Goal: Task Accomplishment & Management: Manage account settings

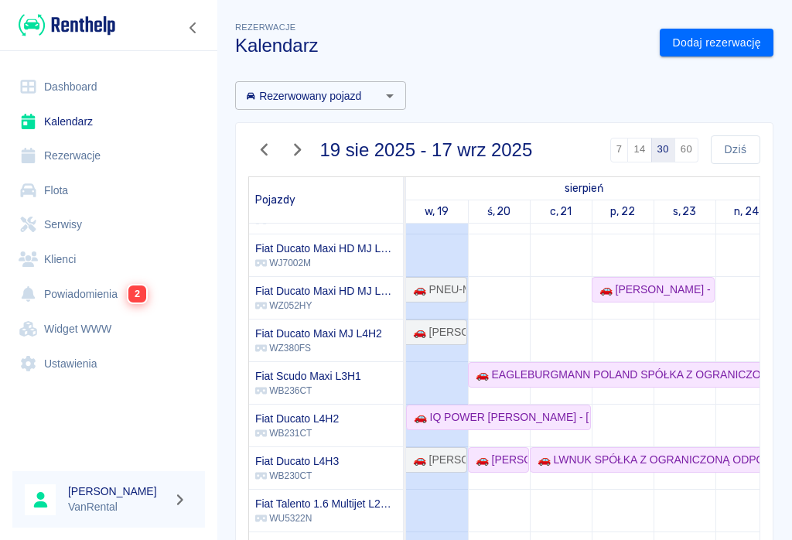
click at [332, 418] on h6 "Fiat Ducato L4H2" at bounding box center [297, 418] width 84 height 15
click at [385, 429] on div "Fiat Ducato L4H2 WB231CT" at bounding box center [326, 426] width 154 height 42
click at [473, 416] on div "🚗 IQ POWER [PERSON_NAME] - [PERSON_NAME]" at bounding box center [499, 417] width 182 height 16
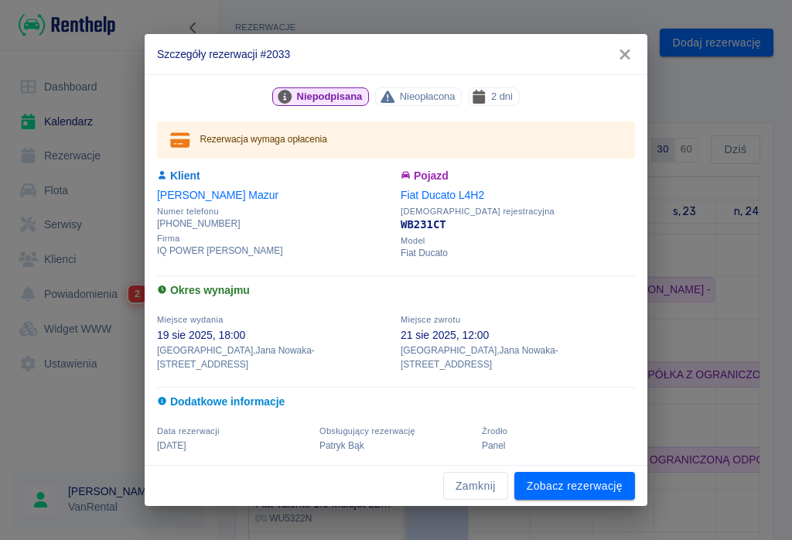
click at [591, 478] on link "Zobacz rezerwację" at bounding box center [574, 486] width 121 height 29
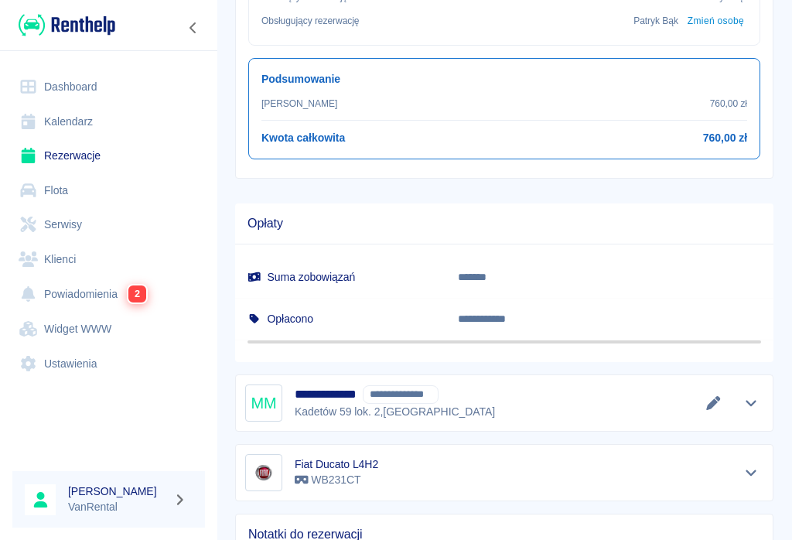
click at [706, 398] on icon "Edytuj dane" at bounding box center [714, 403] width 18 height 14
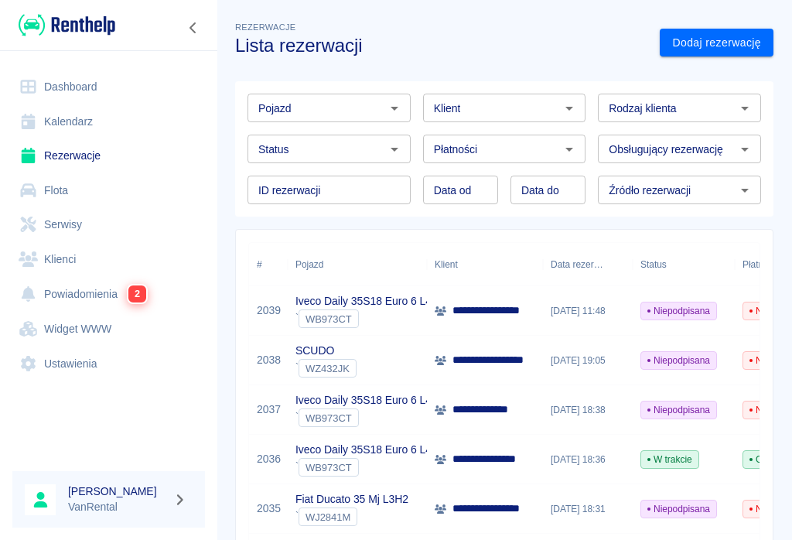
click at [61, 112] on link "Kalendarz" at bounding box center [108, 121] width 193 height 35
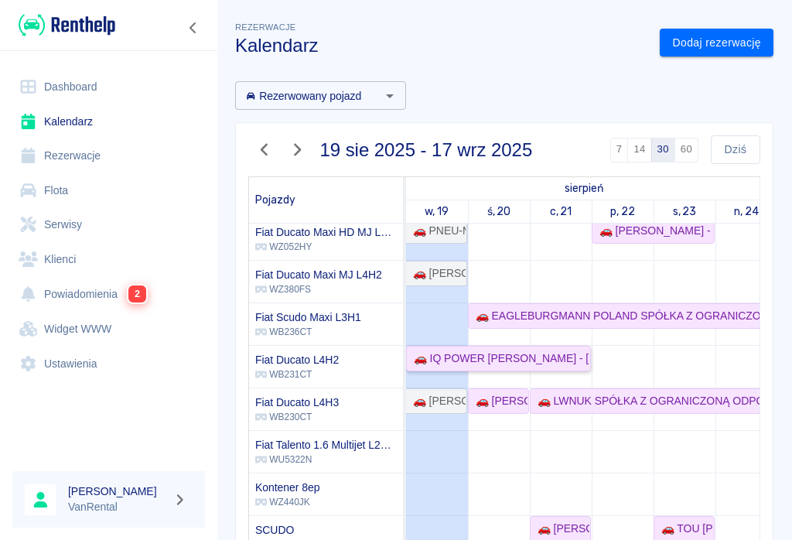
click at [534, 353] on div "🚗 IQ POWER [PERSON_NAME] - [PERSON_NAME]" at bounding box center [499, 358] width 182 height 16
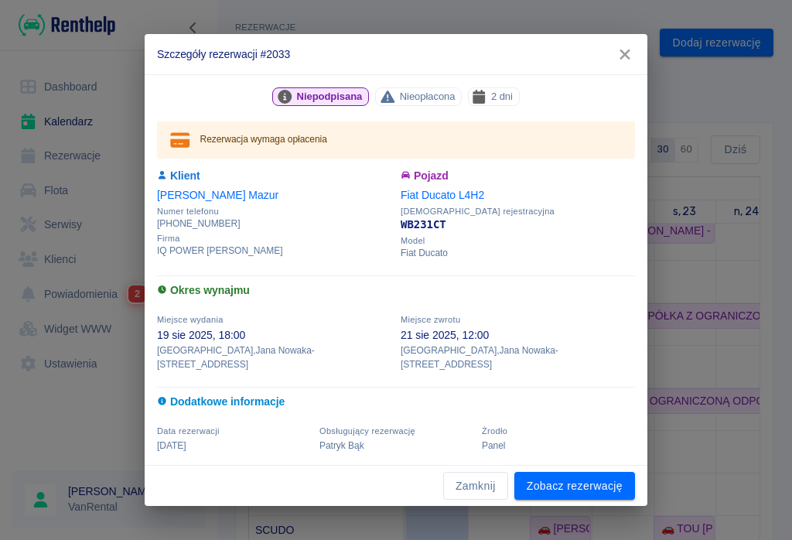
click at [586, 479] on link "Zobacz rezerwację" at bounding box center [574, 486] width 121 height 29
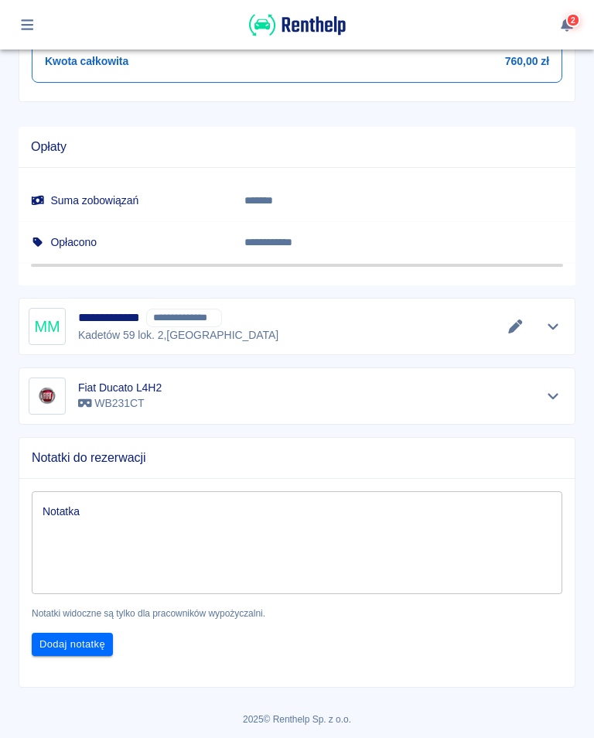
scroll to position [812, 0]
click at [514, 322] on icon "Edytuj dane" at bounding box center [516, 327] width 18 height 14
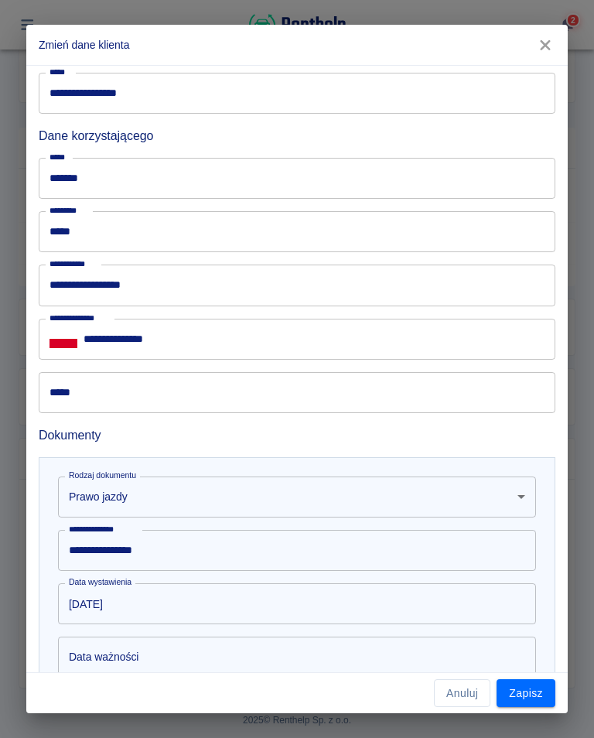
scroll to position [524, 0]
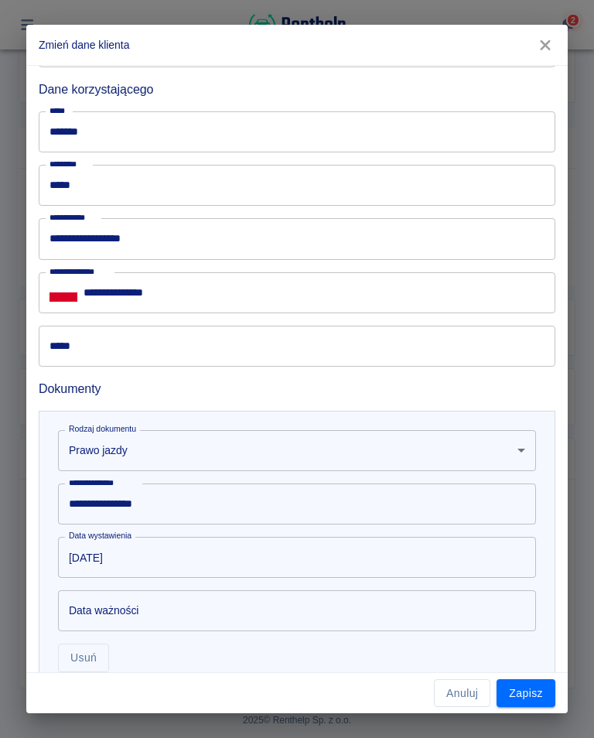
click at [94, 347] on input "*****" at bounding box center [297, 346] width 517 height 41
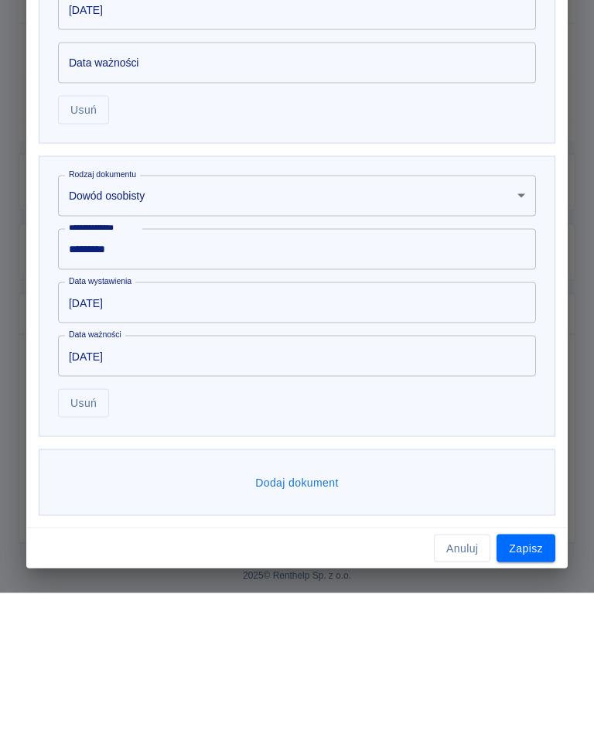
scroll to position [928, 0]
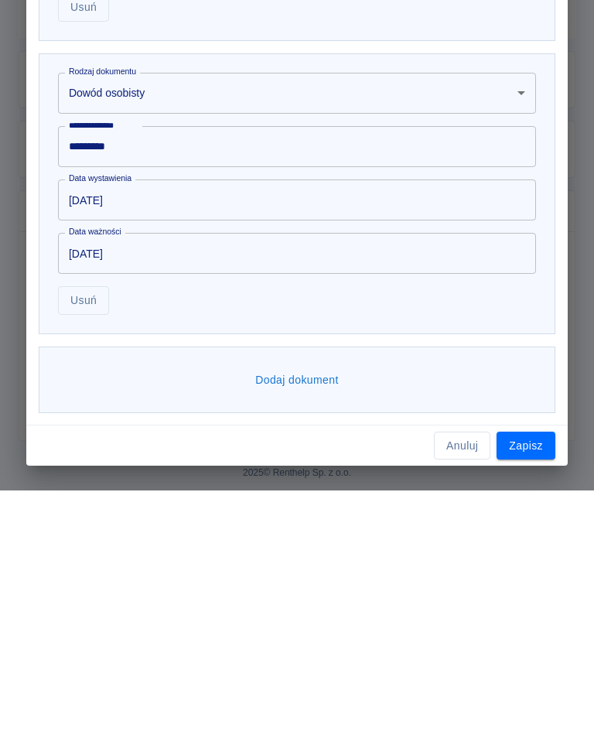
type input "**********"
click at [528, 539] on button "Zapisz" at bounding box center [526, 693] width 59 height 29
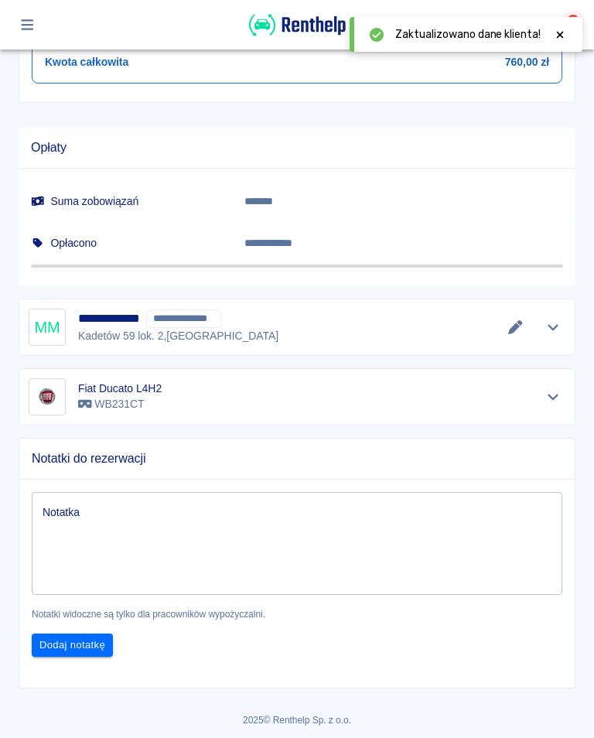
click at [503, 326] on button "Edytuj dane" at bounding box center [516, 327] width 26 height 22
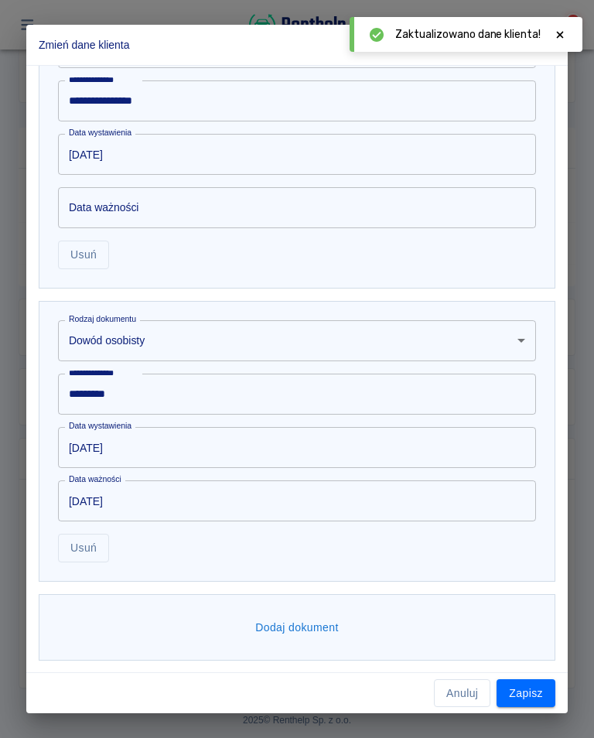
click at [526, 539] on button "Zapisz" at bounding box center [526, 693] width 59 height 29
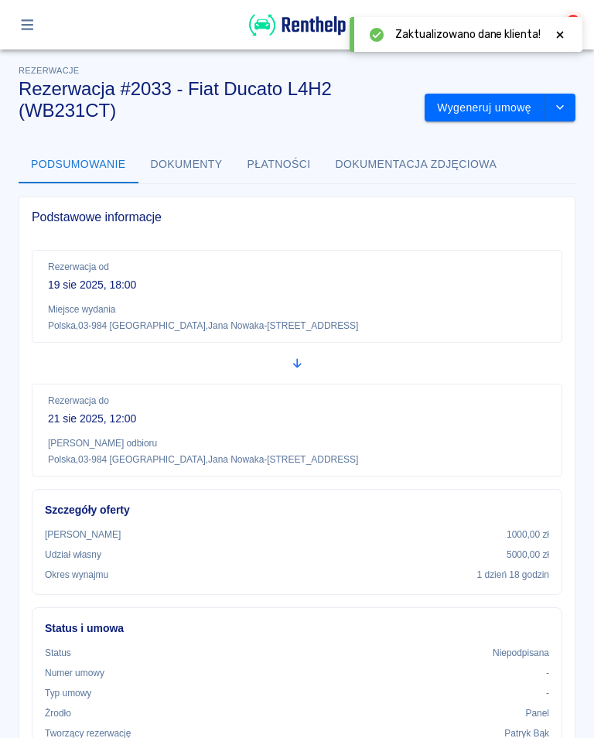
scroll to position [-1, 0]
click at [487, 105] on button "Wygeneruj umowę" at bounding box center [485, 108] width 120 height 29
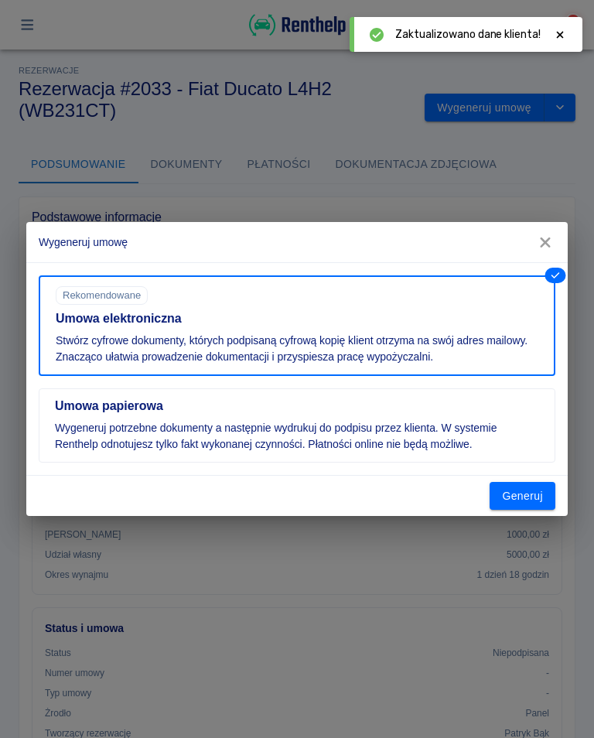
scroll to position [0, 0]
click at [541, 498] on button "Generuj" at bounding box center [523, 496] width 66 height 29
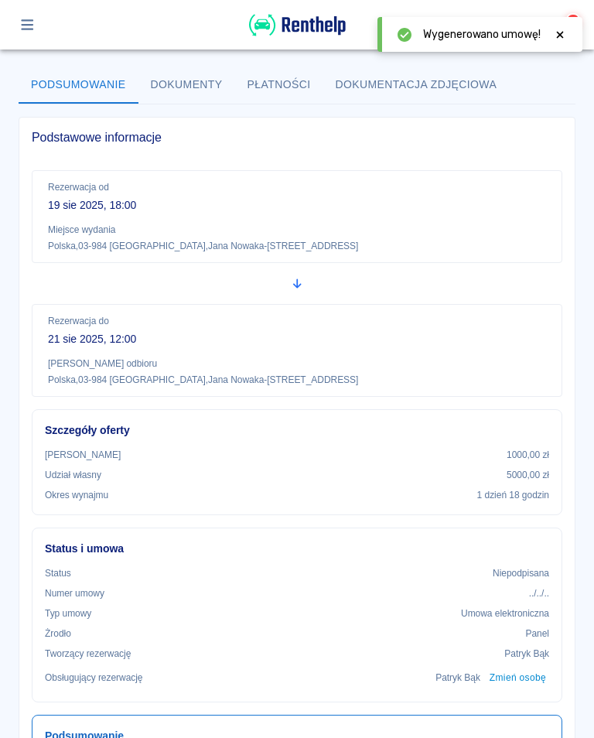
click at [562, 33] on icon at bounding box center [560, 34] width 7 height 7
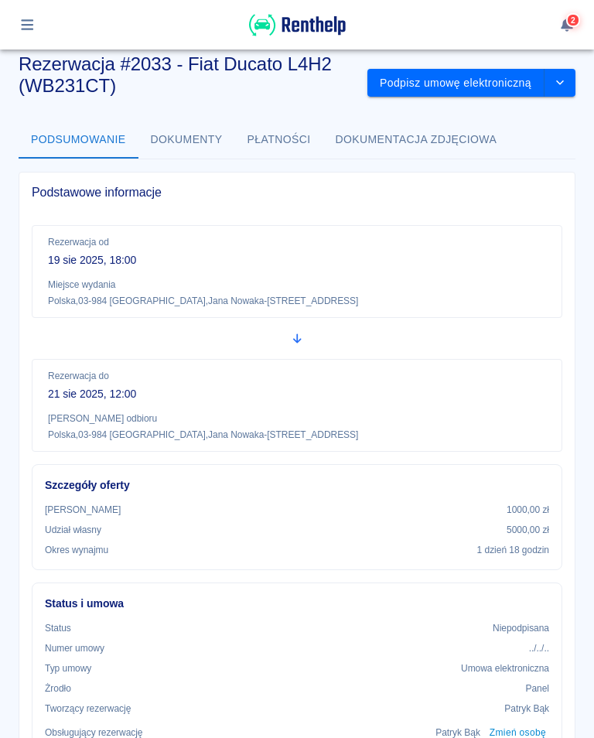
scroll to position [22, 0]
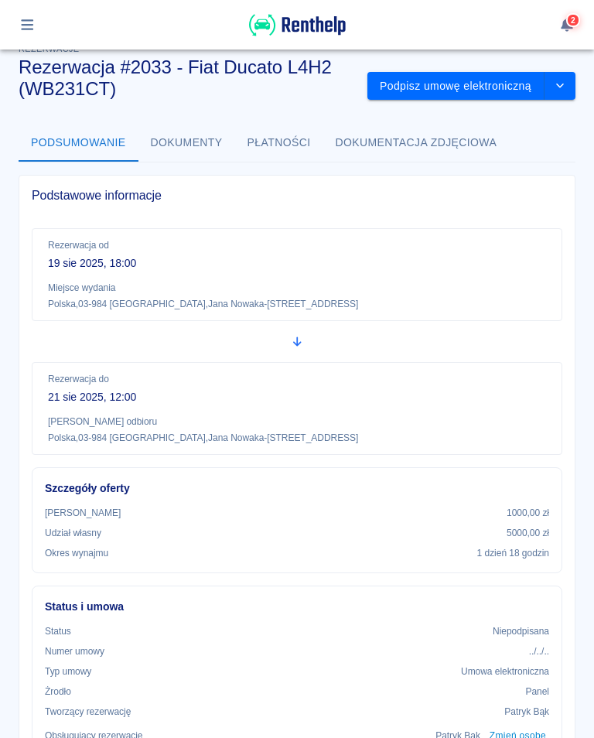
click at [475, 88] on button "Podpisz umowę elektroniczną" at bounding box center [455, 86] width 177 height 29
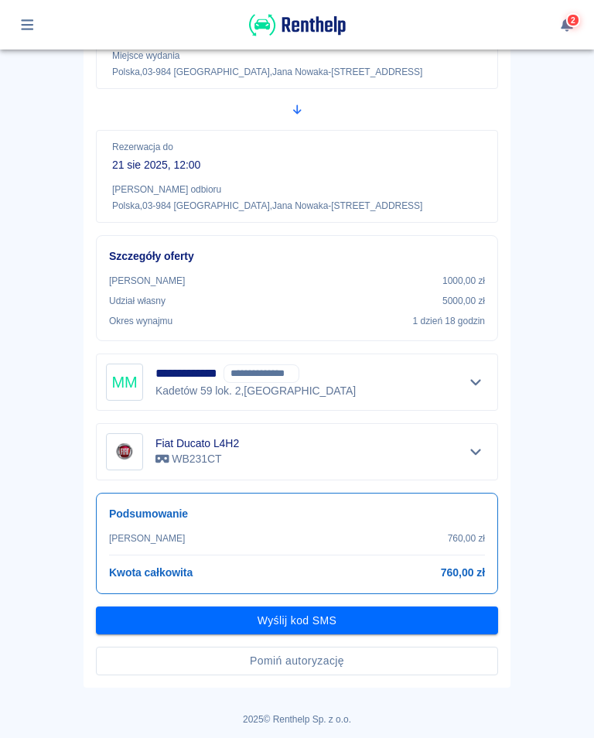
scroll to position [207, 0]
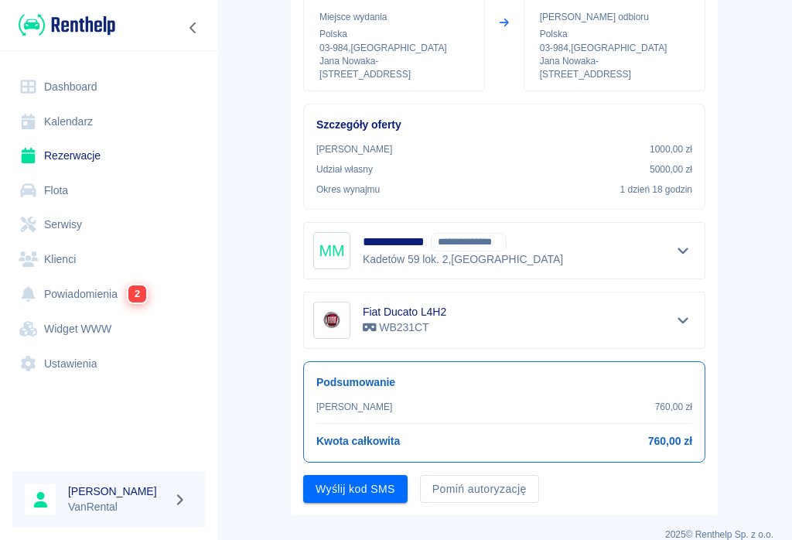
click at [352, 479] on button "Wyślij kod SMS" at bounding box center [355, 489] width 104 height 29
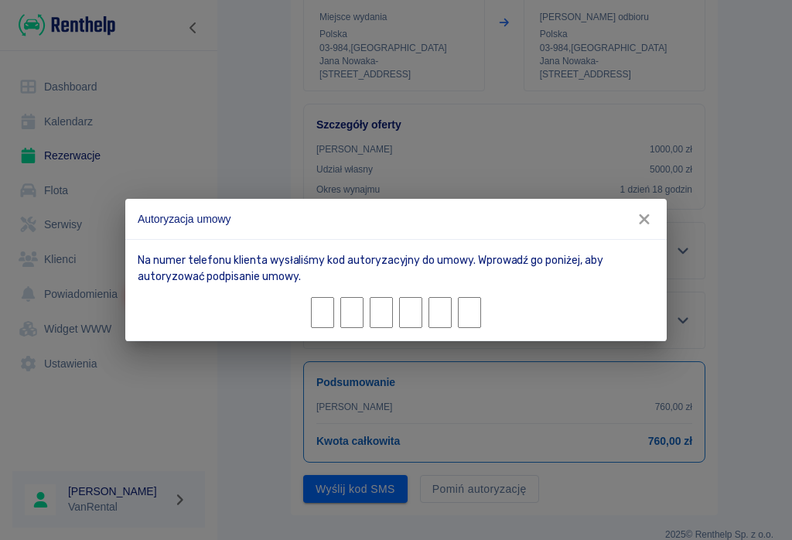
click at [315, 309] on input "Character 1." at bounding box center [322, 312] width 23 height 31
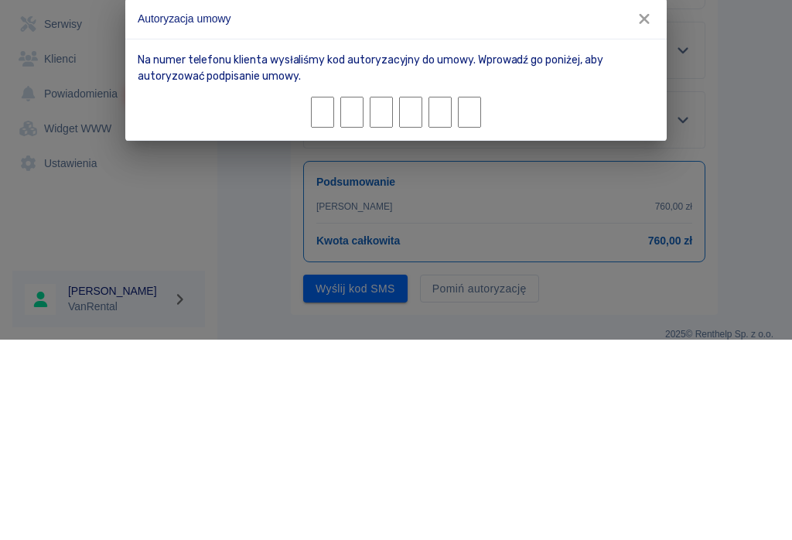
type input "2"
type input "7"
type input "8"
type input "3"
type input "2"
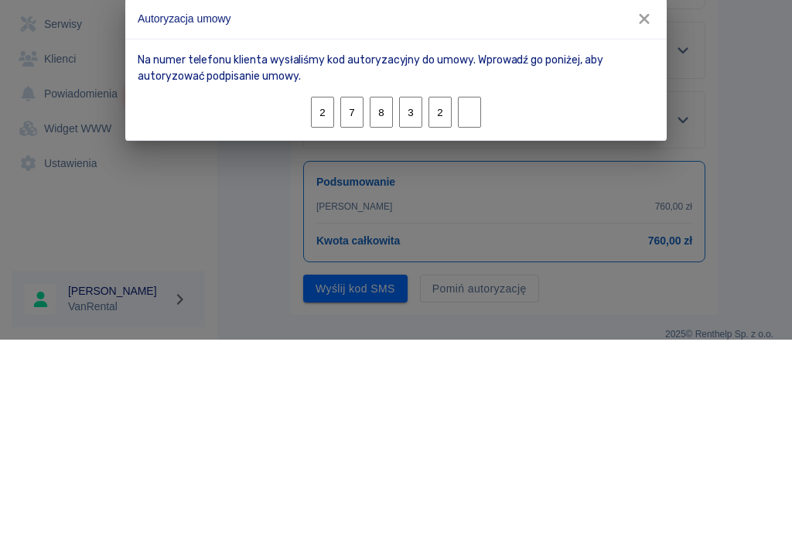
type input "9"
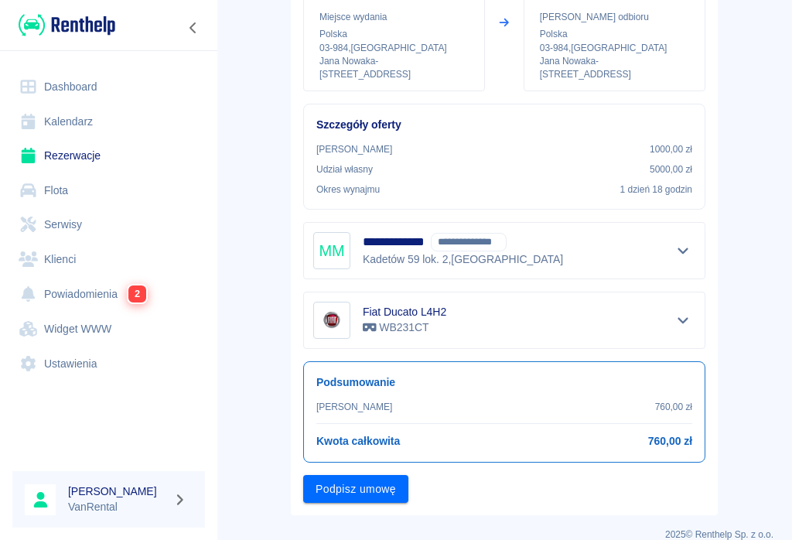
click at [359, 482] on button "Podpisz umowę" at bounding box center [355, 489] width 105 height 29
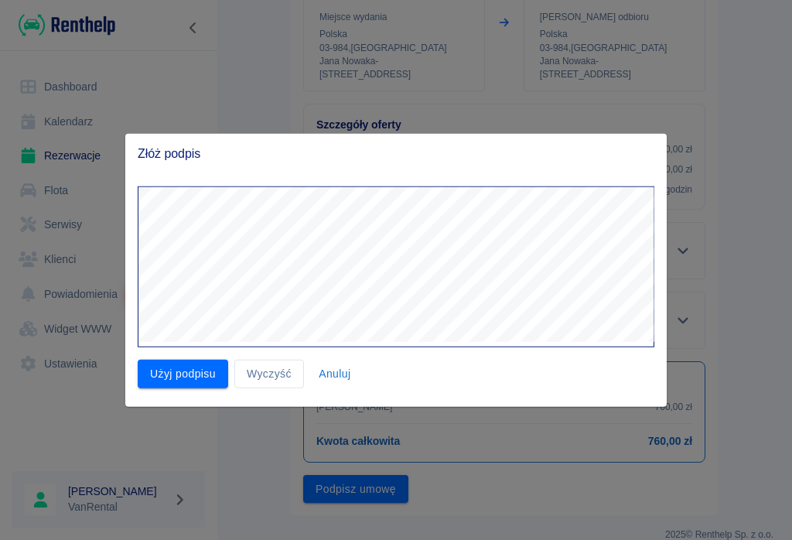
click at [208, 385] on button "Użyj podpisu" at bounding box center [183, 374] width 91 height 29
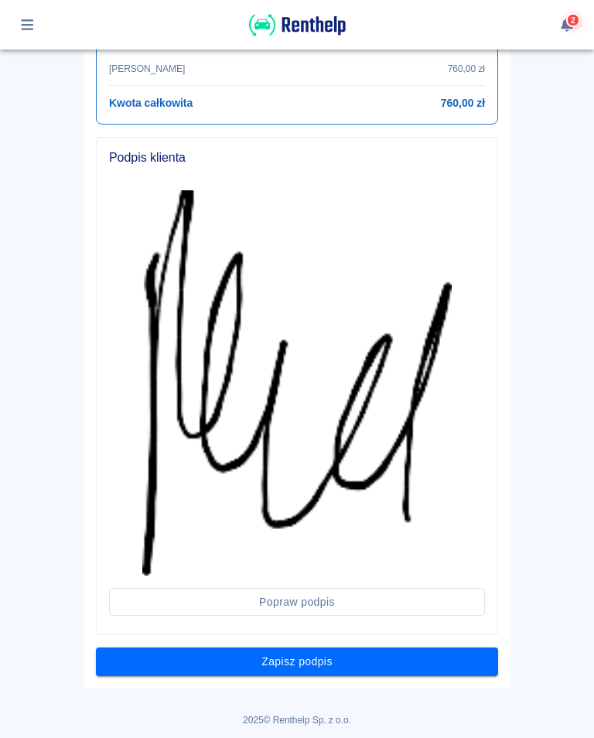
scroll to position [678, 0]
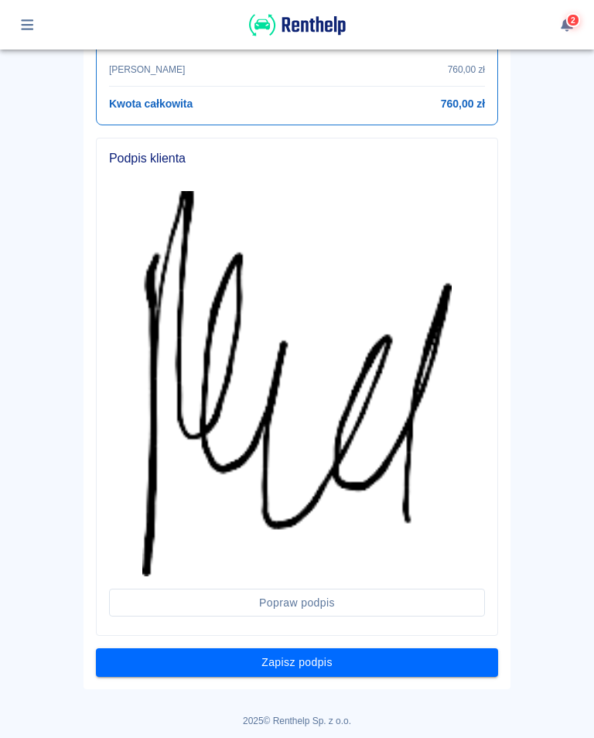
click at [313, 539] on button "Zapisz podpis" at bounding box center [297, 662] width 402 height 29
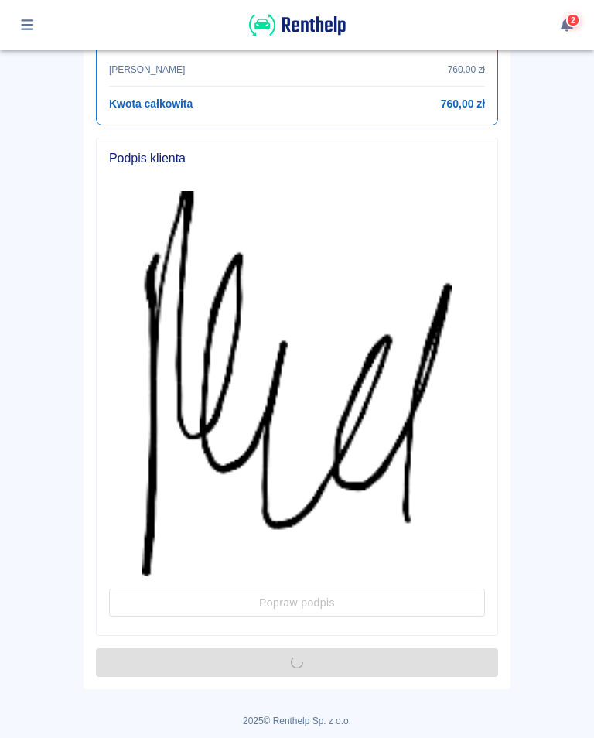
scroll to position [0, 0]
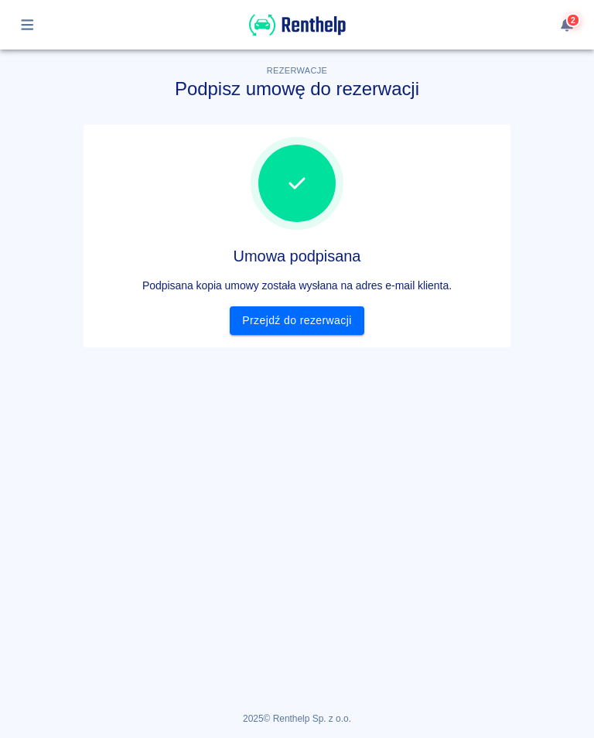
click at [302, 322] on link "Przejdź do rezerwacji" at bounding box center [297, 320] width 134 height 29
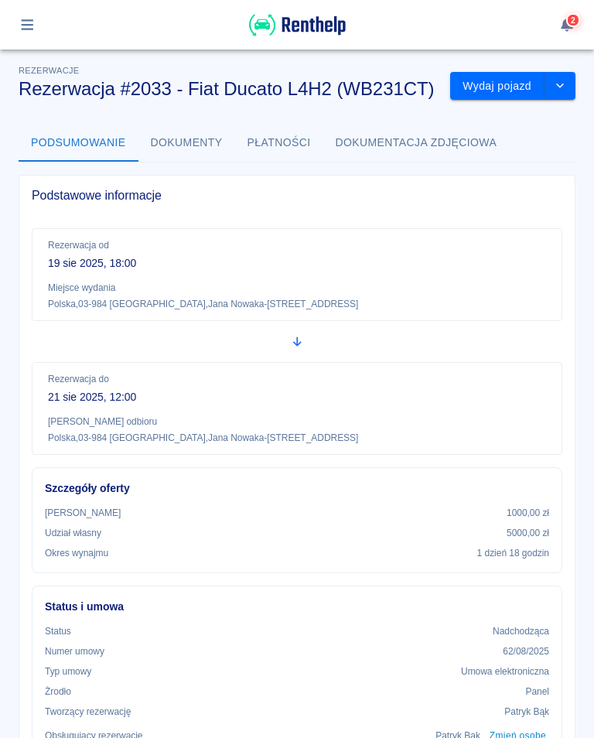
click at [497, 86] on button "Wydaj pojazd" at bounding box center [497, 86] width 94 height 29
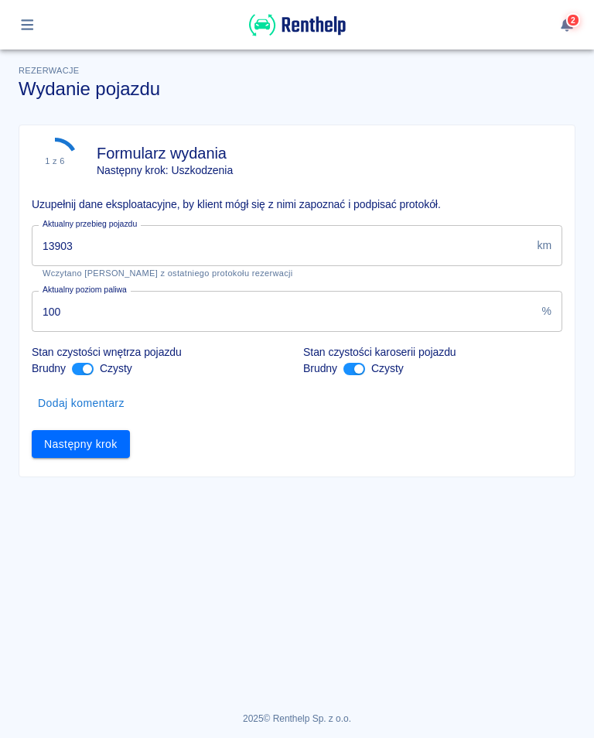
click at [91, 237] on input "13903" at bounding box center [281, 245] width 499 height 41
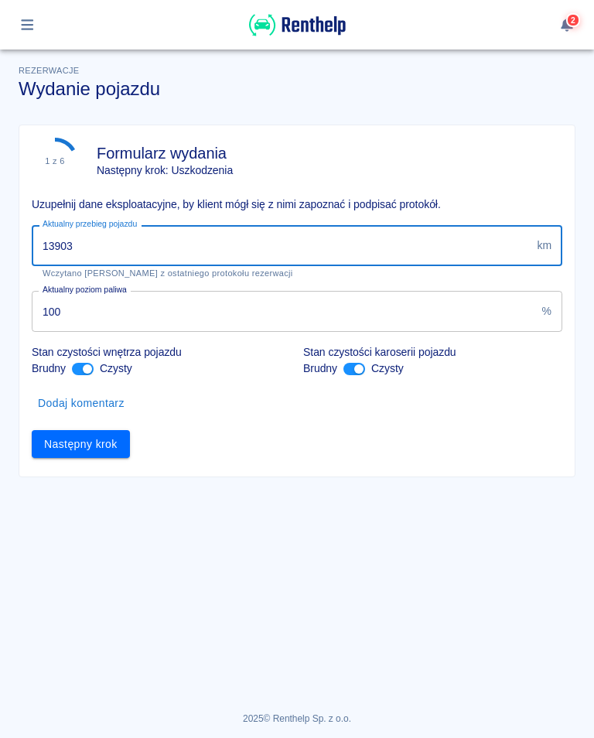
click at [83, 242] on input "13903" at bounding box center [281, 245] width 499 height 41
type input "13916"
click at [78, 430] on button "Następny krok" at bounding box center [81, 444] width 98 height 29
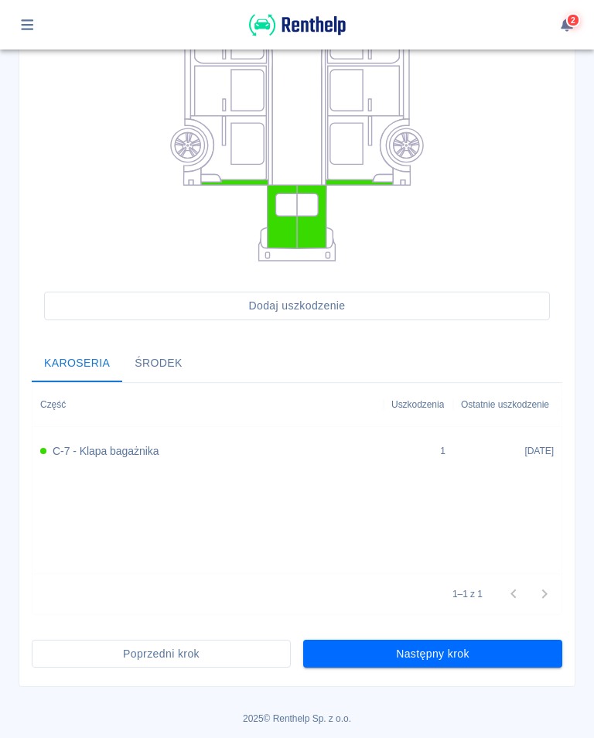
scroll to position [299, 0]
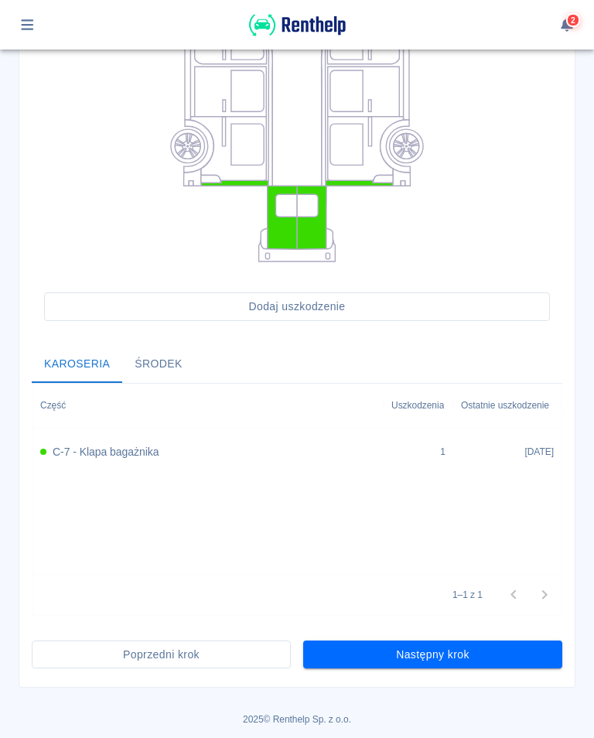
click at [436, 539] on button "Następny krok" at bounding box center [432, 655] width 259 height 29
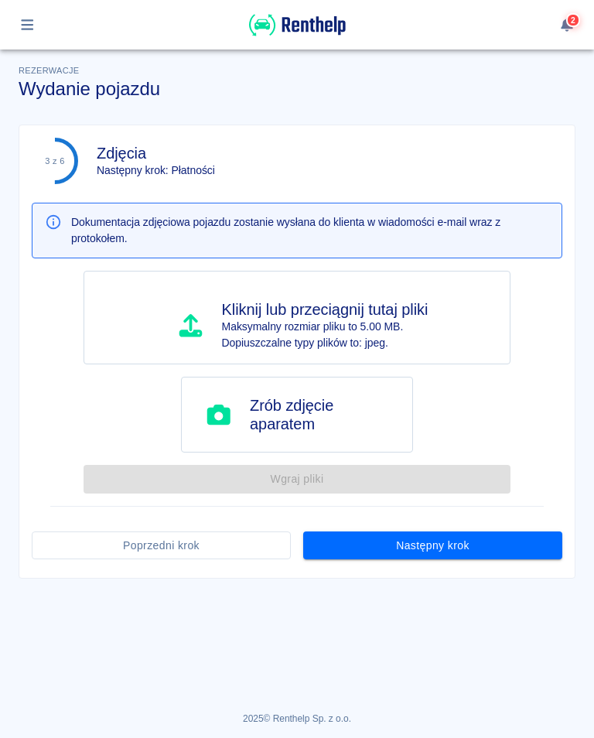
scroll to position [0, 0]
click at [440, 539] on button "Następny krok" at bounding box center [432, 545] width 259 height 29
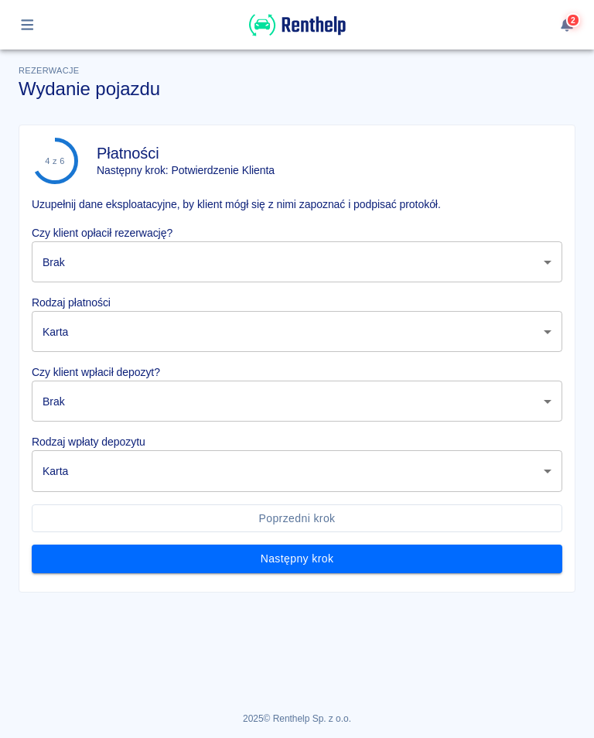
click at [87, 261] on body "Używamy plików Cookies, by zapewnić Ci najlepsze możliwe doświadczenie. Aby dow…" at bounding box center [297, 369] width 594 height 738
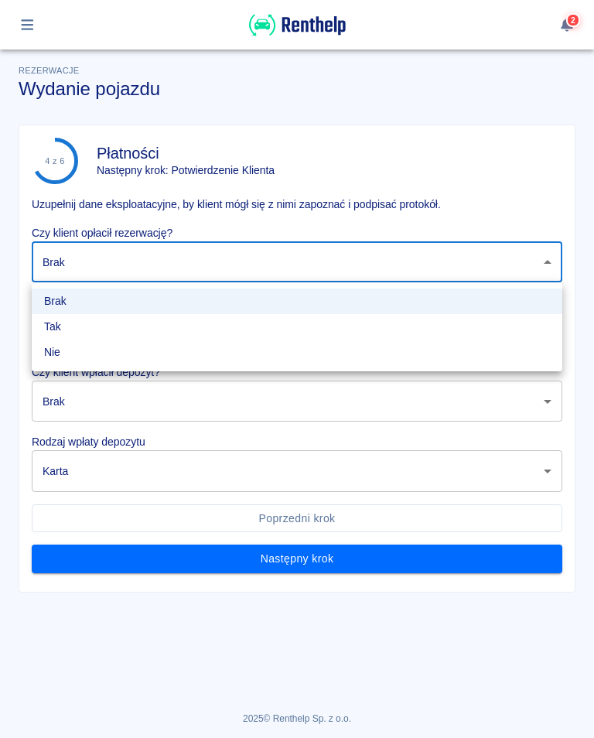
click at [52, 325] on li "Tak" at bounding box center [297, 327] width 531 height 26
type input "true"
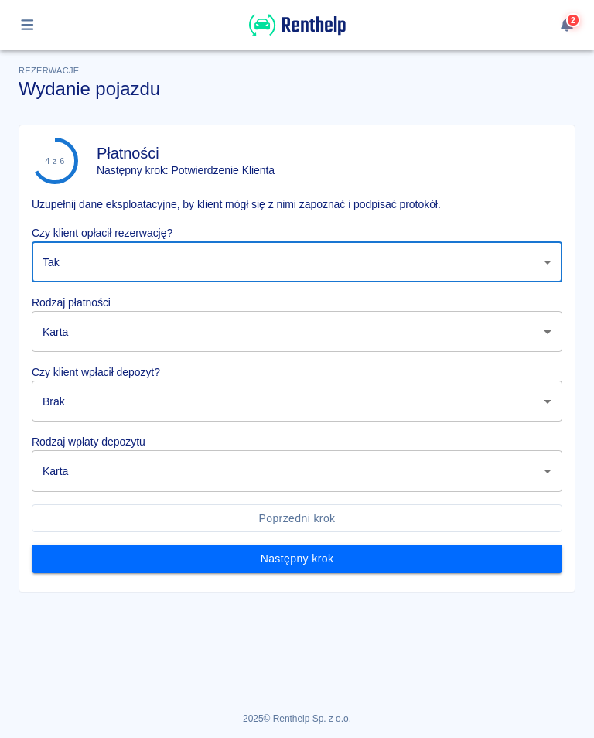
click at [72, 335] on body "Używamy plików Cookies, by zapewnić Ci najlepsze możliwe doświadczenie. Aby dow…" at bounding box center [297, 369] width 594 height 738
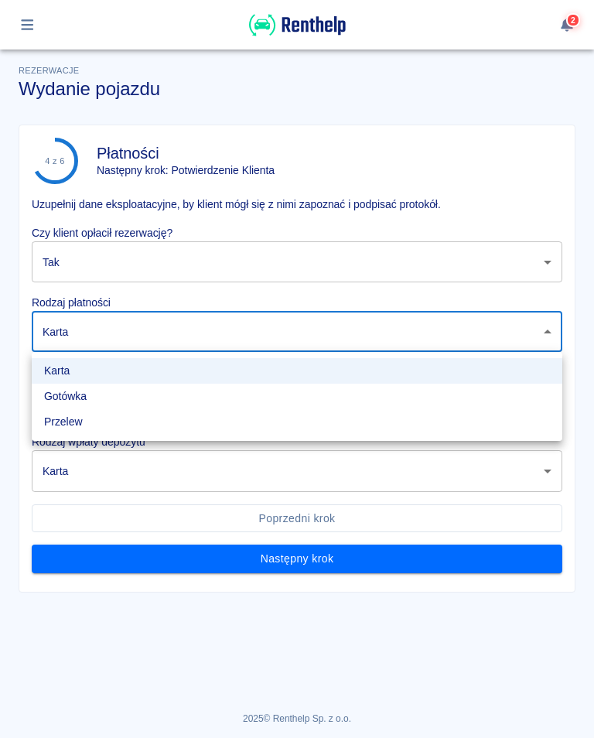
click at [76, 422] on li "Przelew" at bounding box center [297, 422] width 531 height 26
type input "bank_transfer"
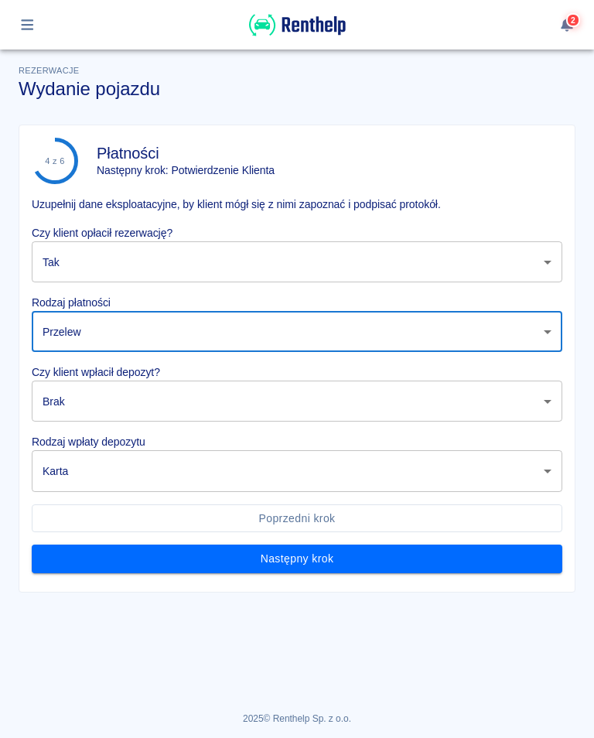
click at [73, 404] on body "Używamy plików Cookies, by zapewnić Ci najlepsze możliwe doświadczenie. Aby dow…" at bounding box center [297, 369] width 594 height 738
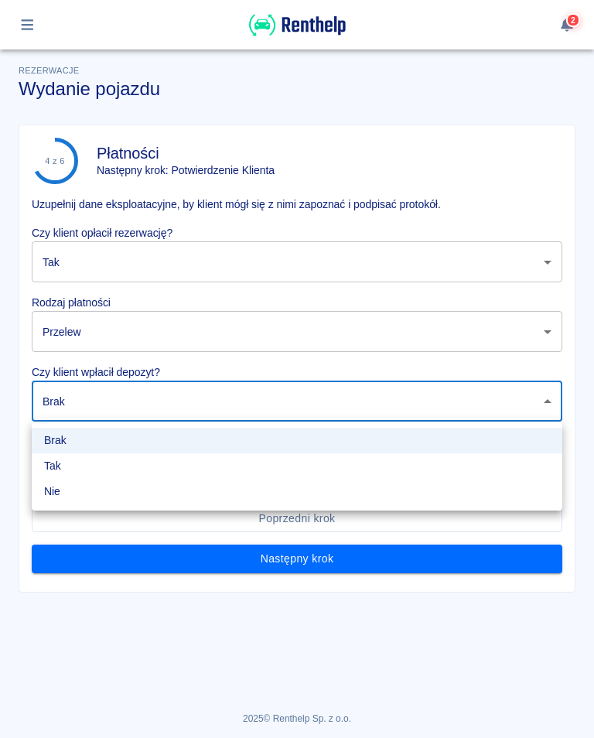
click at [56, 468] on li "Tak" at bounding box center [297, 466] width 531 height 26
type input "true"
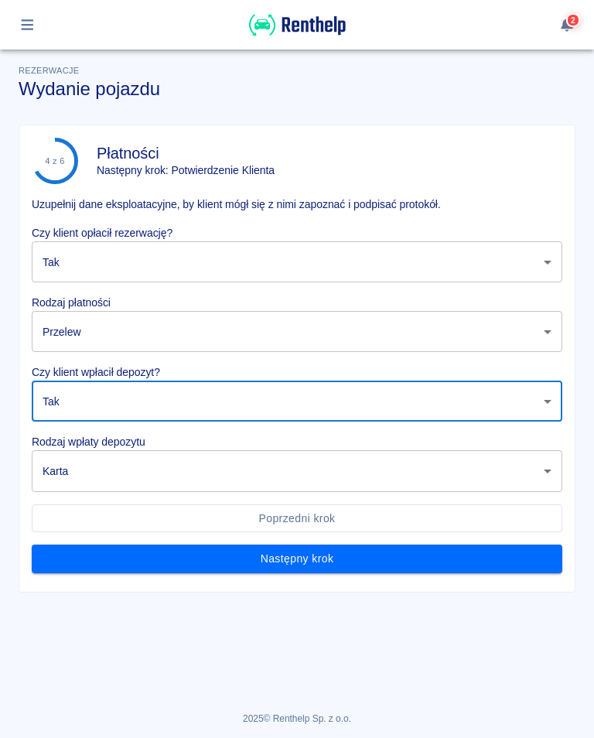
click at [91, 469] on body "Używamy plików Cookies, by zapewnić Ci najlepsze możliwe doświadczenie. Aby dow…" at bounding box center [297, 369] width 594 height 738
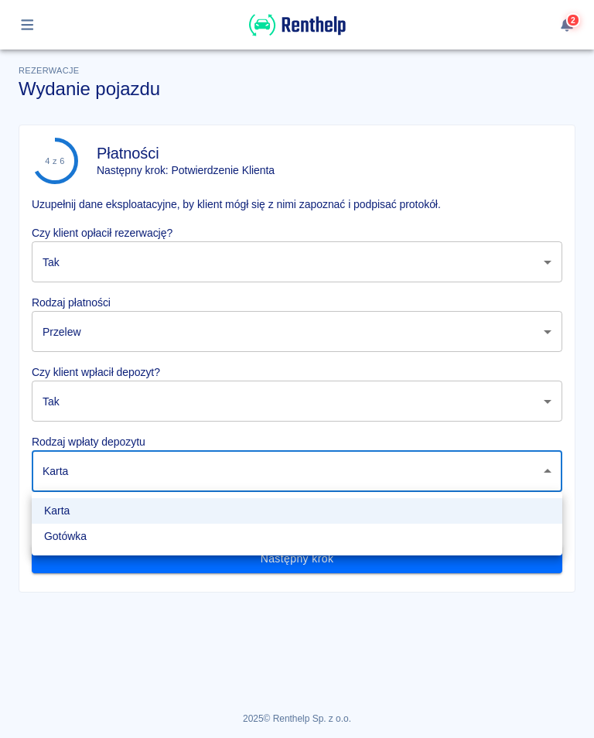
click at [74, 539] on li "Gotówka" at bounding box center [297, 537] width 531 height 26
type input "cash"
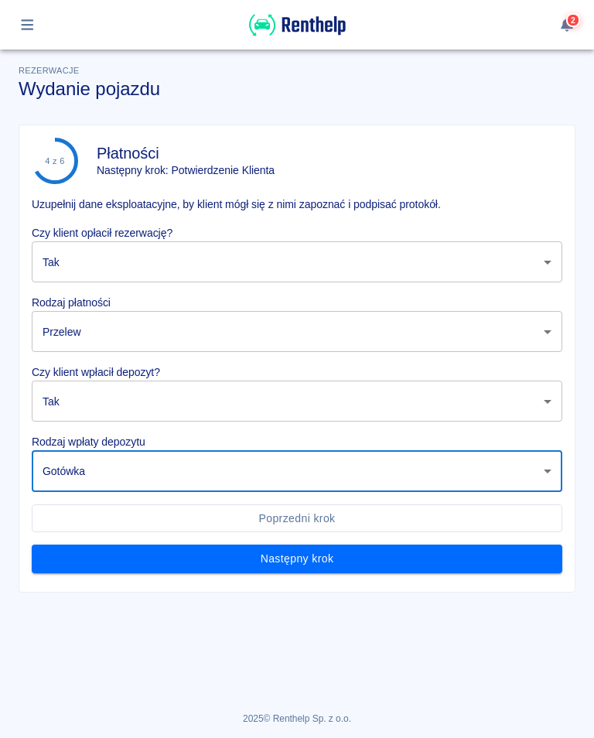
click at [319, 539] on button "Następny krok" at bounding box center [297, 559] width 531 height 29
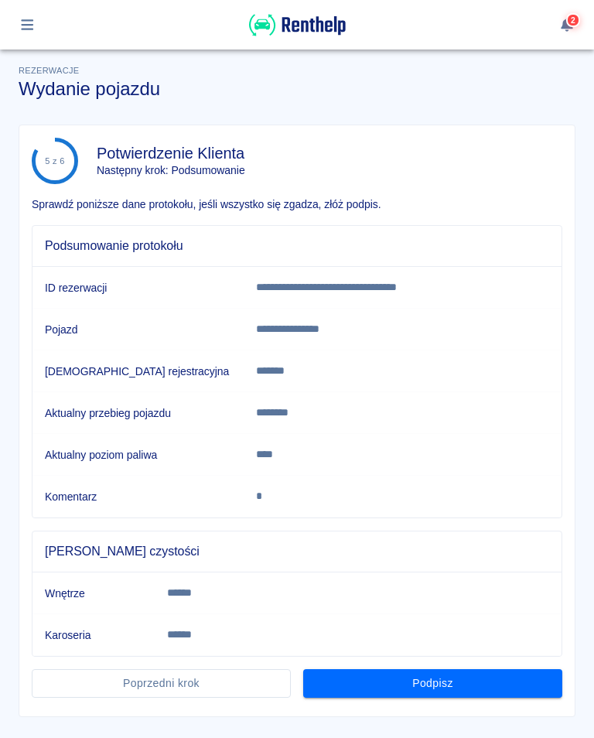
click at [447, 539] on button "Podpisz" at bounding box center [432, 683] width 259 height 29
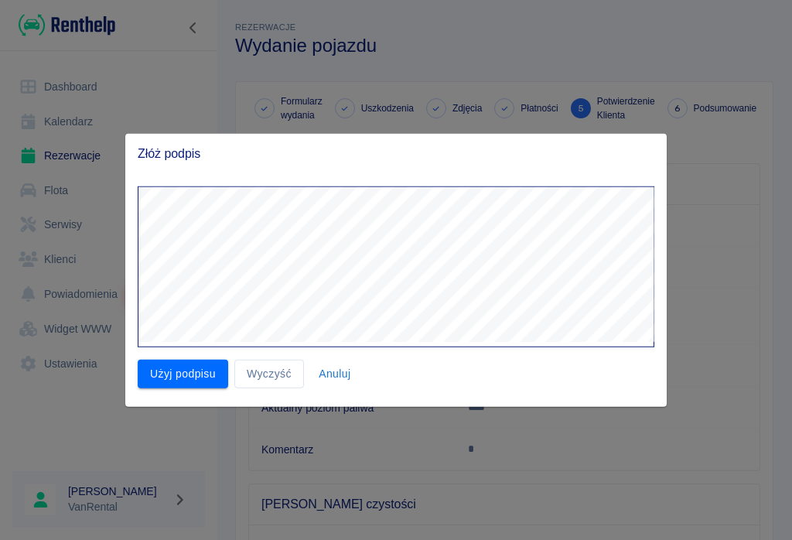
click at [171, 370] on button "Użyj podpisu" at bounding box center [183, 374] width 91 height 29
